Goal: Find specific page/section: Find specific page/section

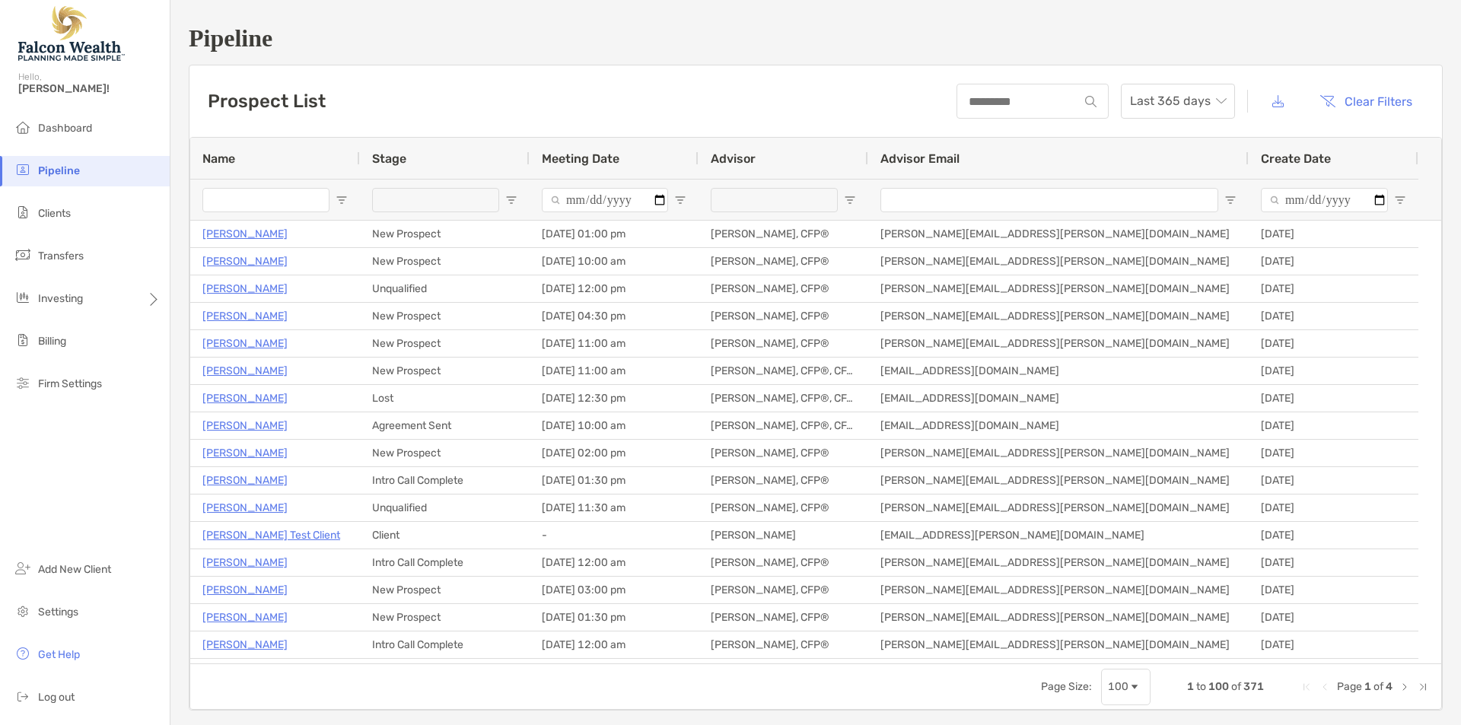
click at [280, 203] on input "Name Filter Input" at bounding box center [265, 200] width 127 height 24
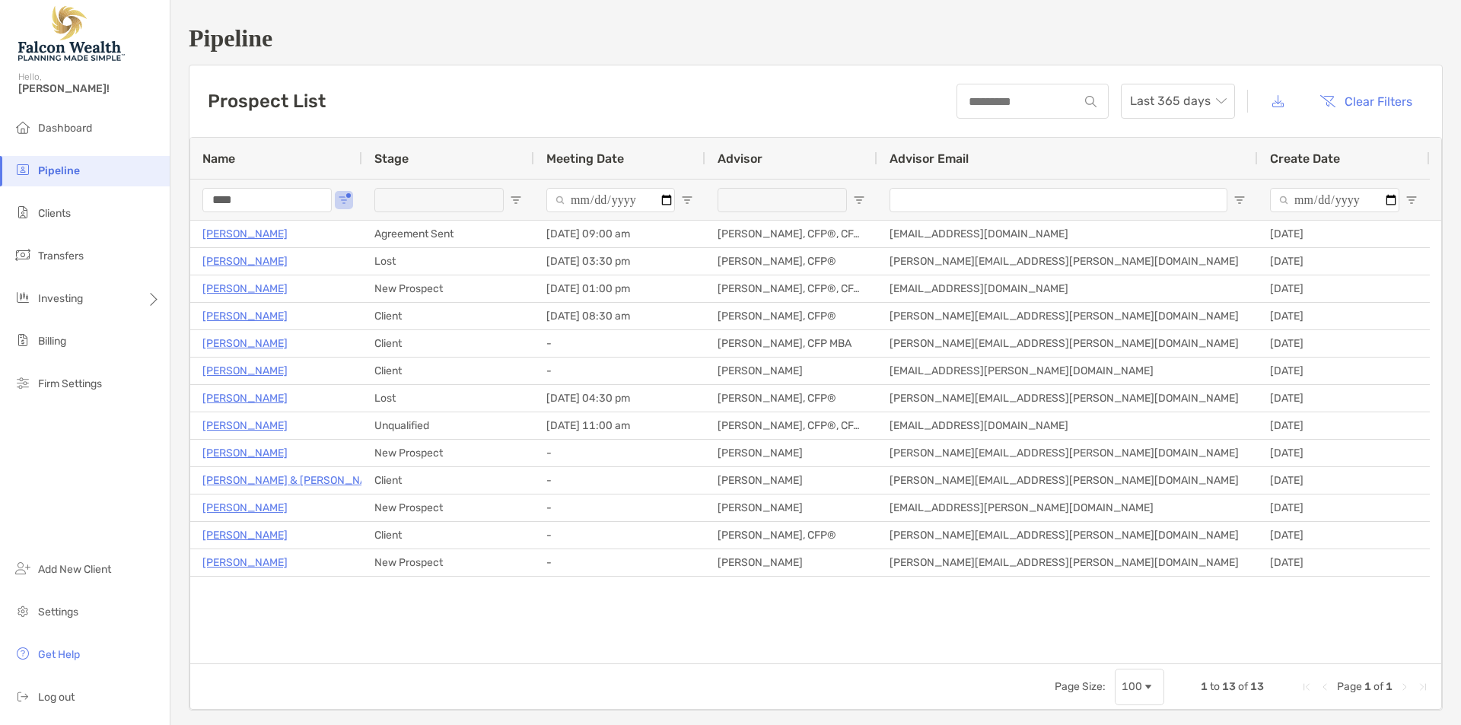
drag, startPoint x: 262, startPoint y: 206, endPoint x: 127, endPoint y: 190, distance: 136.4
click at [129, 190] on div "Pipeline Hello, [PERSON_NAME]! Dashboard Pipeline Clients Transfers Investing B…" at bounding box center [730, 362] width 1461 height 725
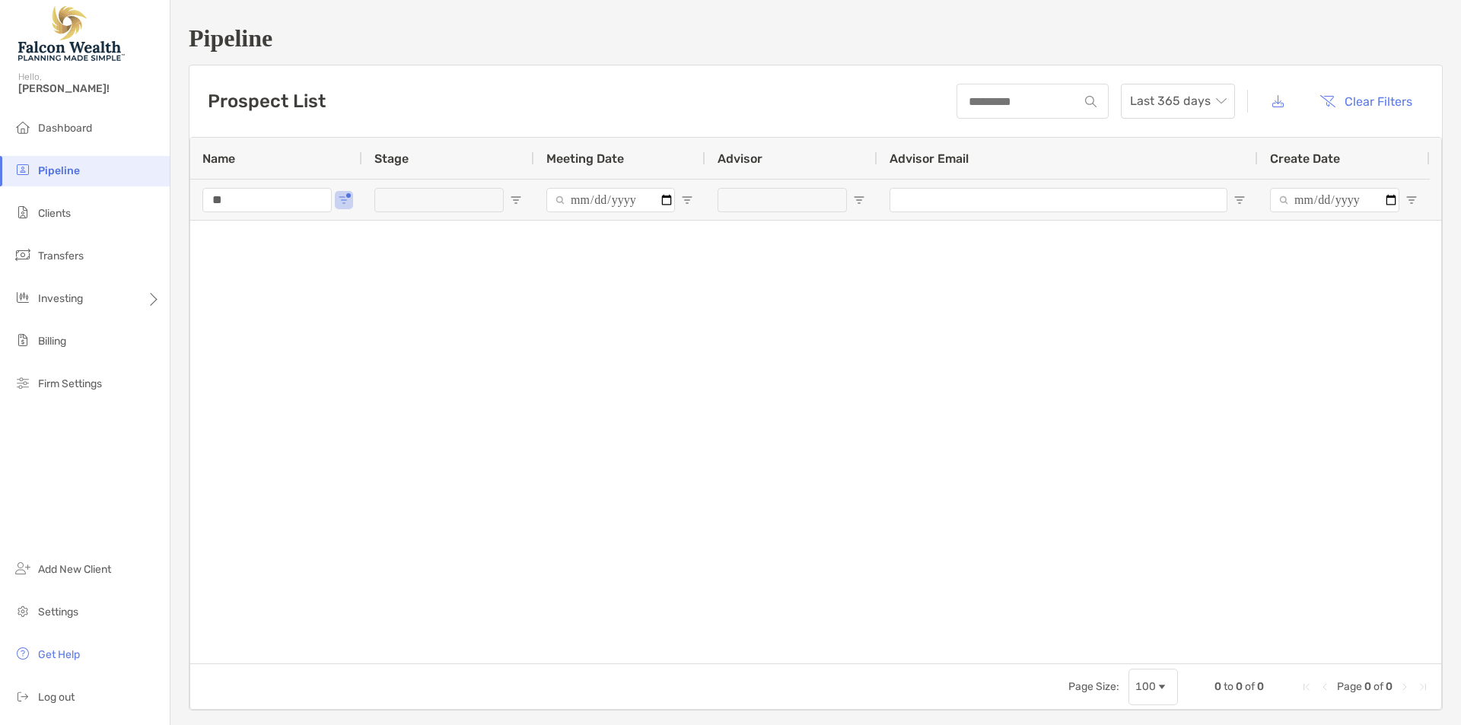
type input "*"
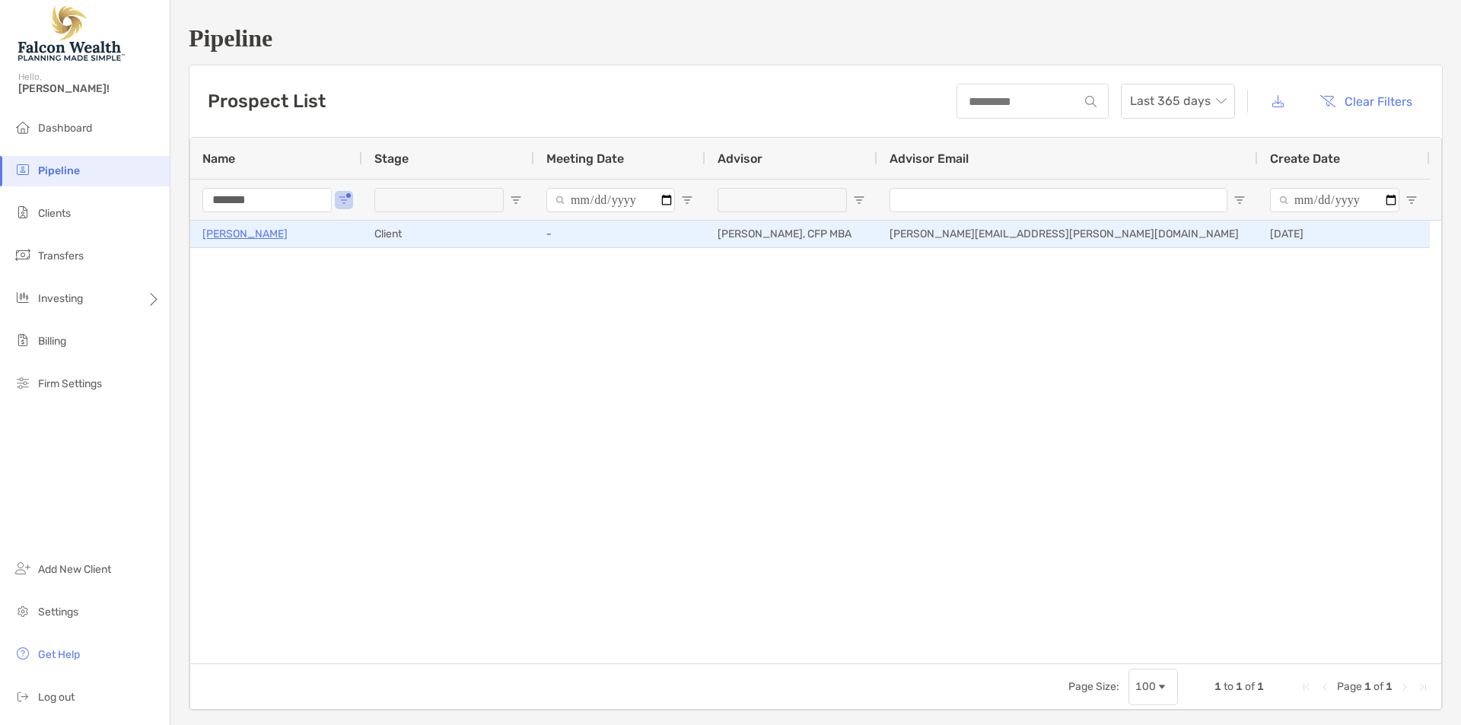
type input "*******"
click at [224, 234] on p "[PERSON_NAME]" at bounding box center [244, 233] width 85 height 19
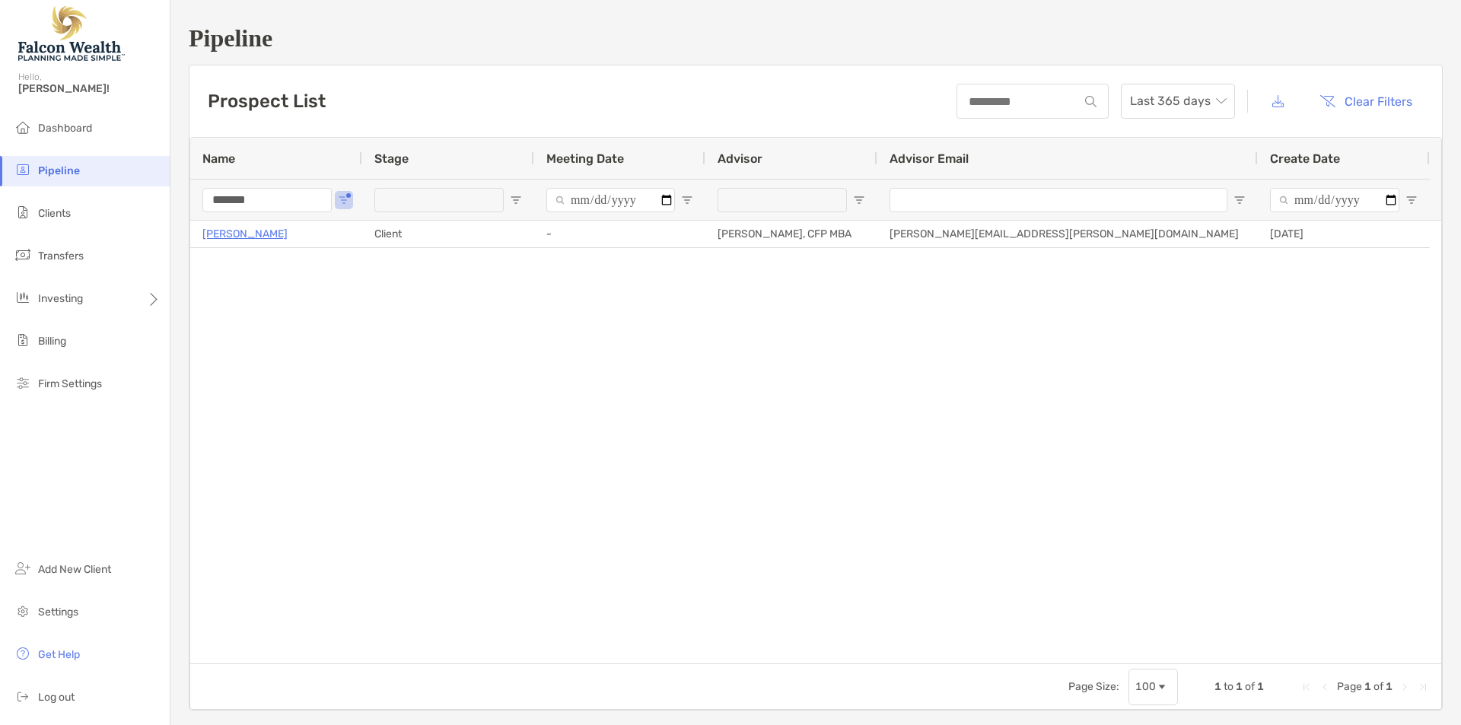
click at [316, 355] on div "[PERSON_NAME] Client - [PERSON_NAME], CFP MBA [PERSON_NAME][EMAIL_ADDRESS][PERS…" at bounding box center [815, 442] width 1251 height 443
click at [81, 122] on span "Dashboard" at bounding box center [65, 128] width 54 height 13
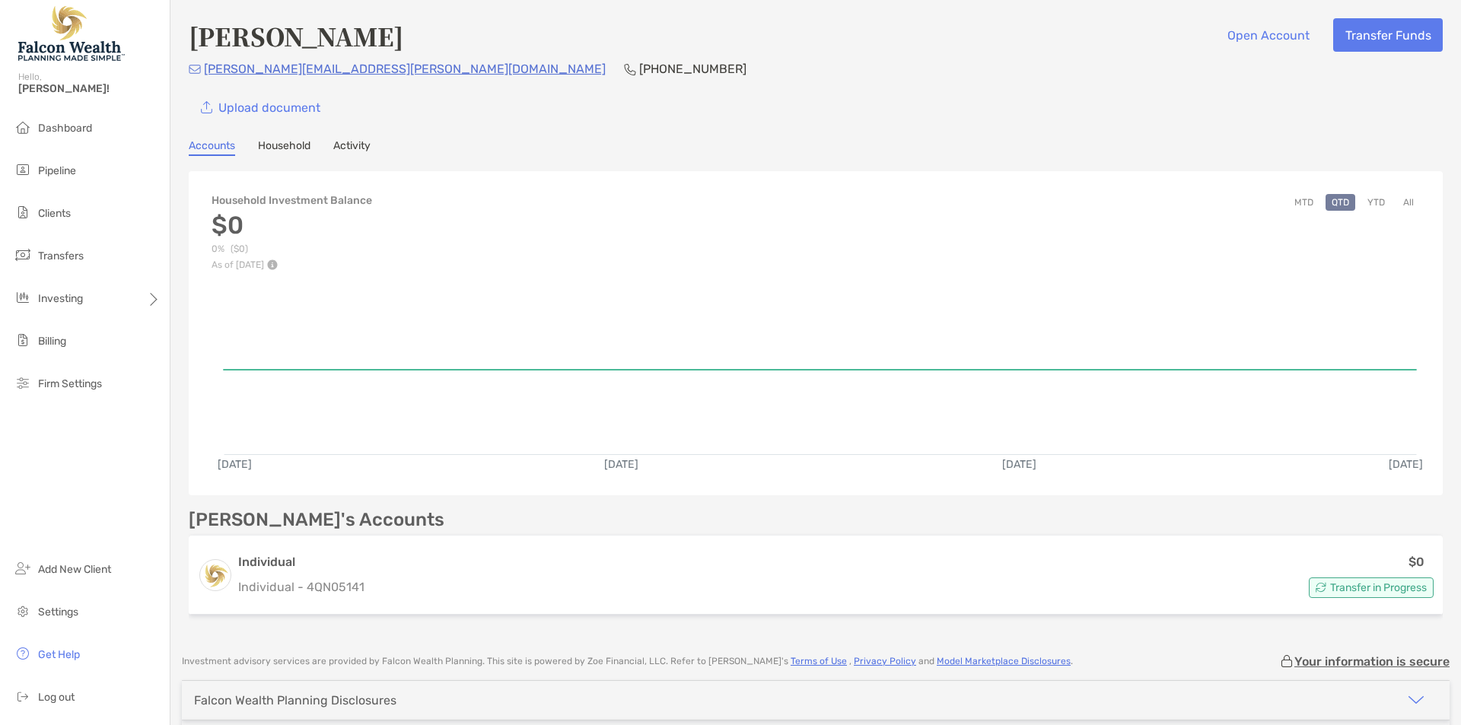
click at [832, 43] on div "Bert Deleon Open Account Transfer Funds" at bounding box center [816, 35] width 1254 height 35
